Goal: Transaction & Acquisition: Obtain resource

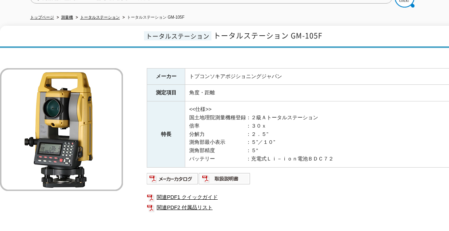
scroll to position [119, 0]
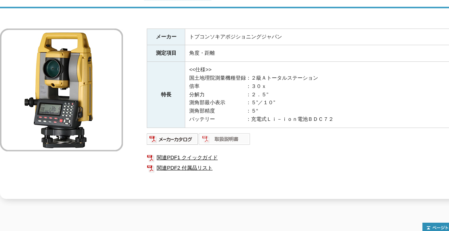
click at [225, 135] on img at bounding box center [225, 139] width 52 height 13
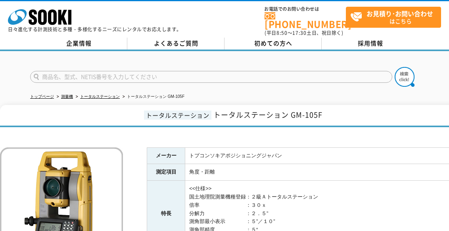
scroll to position [79, 0]
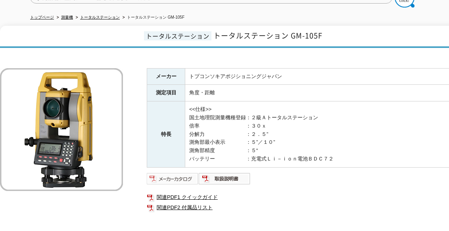
click at [177, 174] on img at bounding box center [173, 179] width 52 height 13
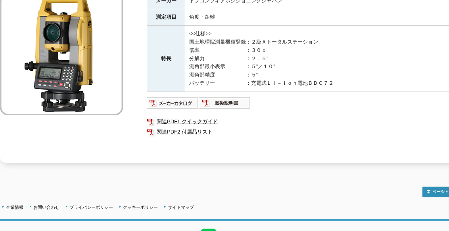
scroll to position [115, 0]
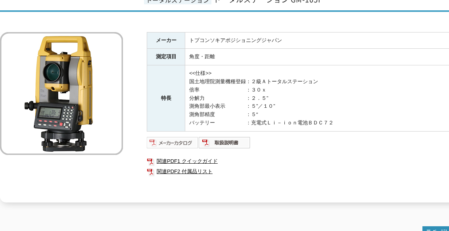
click at [181, 137] on img at bounding box center [173, 142] width 52 height 13
